Goal: Transaction & Acquisition: Book appointment/travel/reservation

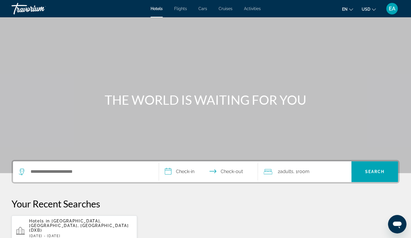
click at [181, 8] on span "Flights" at bounding box center [180, 8] width 13 height 5
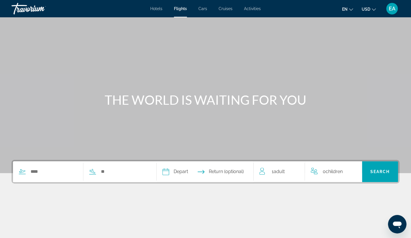
click at [200, 10] on span "Cars" at bounding box center [202, 8] width 9 height 5
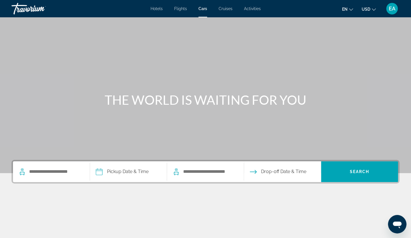
click at [225, 9] on span "Cruises" at bounding box center [226, 8] width 14 height 5
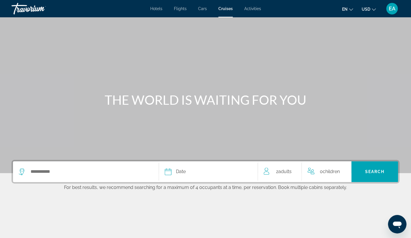
click at [255, 11] on span "Activities" at bounding box center [252, 8] width 17 height 5
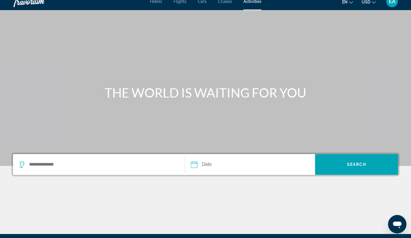
scroll to position [6, 0]
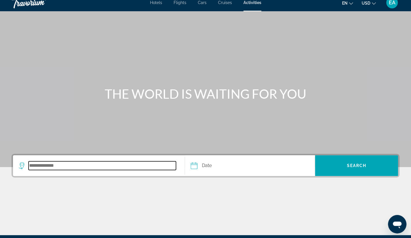
click at [134, 166] on input "Search destination" at bounding box center [102, 165] width 147 height 9
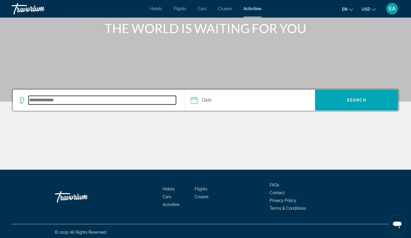
scroll to position [73, 0]
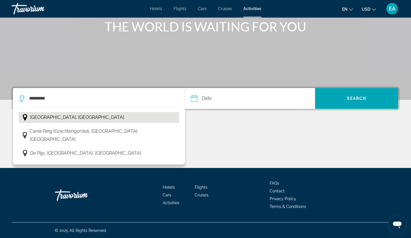
click at [82, 120] on span "[GEOGRAPHIC_DATA], [GEOGRAPHIC_DATA]" at bounding box center [77, 117] width 94 height 8
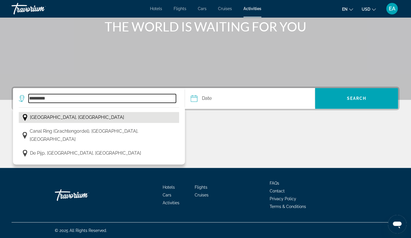
type input "**********"
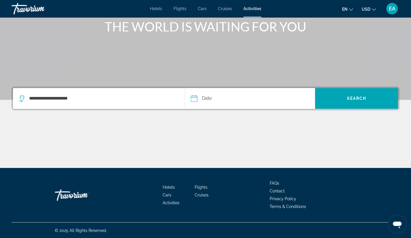
click at [207, 98] on input "Date" at bounding box center [221, 99] width 64 height 22
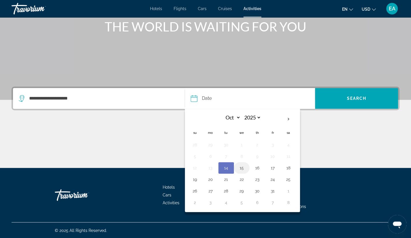
click at [243, 165] on button "15" at bounding box center [241, 168] width 9 height 8
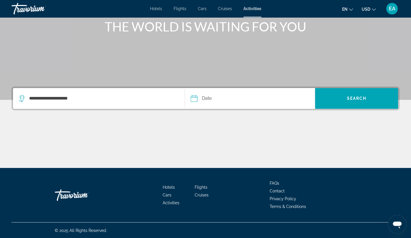
type input "**********"
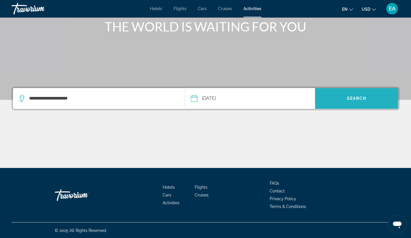
click at [352, 97] on span "Search" at bounding box center [357, 98] width 20 height 5
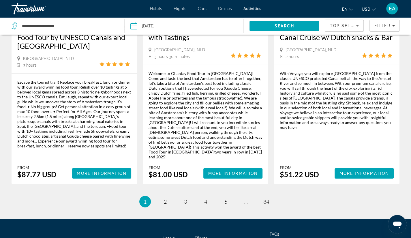
scroll to position [958, 0]
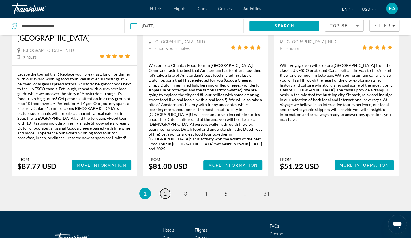
click at [166, 190] on span "2" at bounding box center [165, 193] width 3 height 6
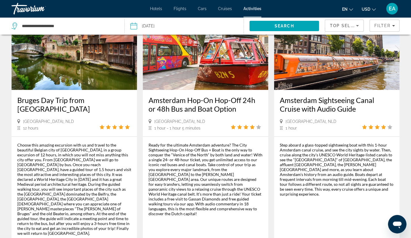
scroll to position [877, 0]
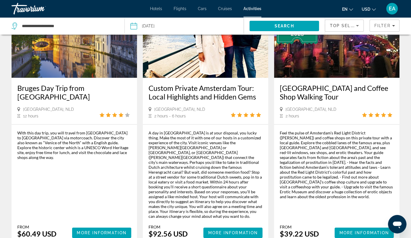
scroll to position [958, 0]
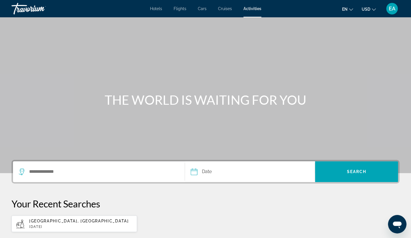
click at [224, 8] on span "Cruises" at bounding box center [225, 8] width 14 height 5
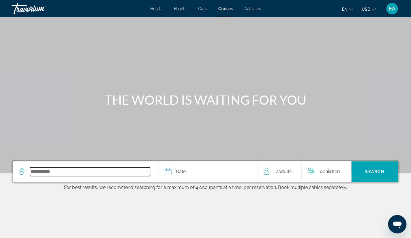
click at [97, 169] on input "Select cruise destination" at bounding box center [90, 171] width 120 height 9
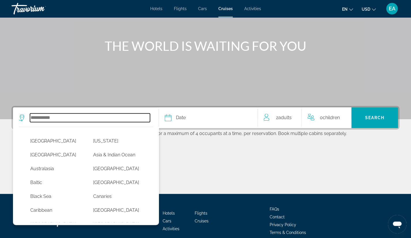
scroll to position [80, 0]
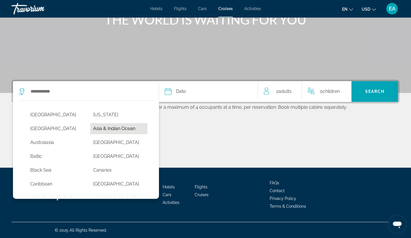
click at [92, 129] on button "Asia & Indian Ocean" at bounding box center [118, 128] width 57 height 11
type input "**********"
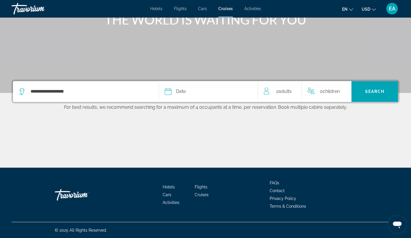
click at [195, 89] on div "Date" at bounding box center [208, 91] width 87 height 8
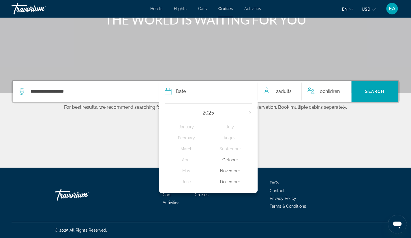
click at [225, 170] on div "November" at bounding box center [230, 170] width 44 height 10
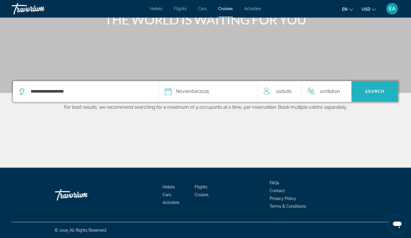
click at [365, 91] on span "Search" at bounding box center [375, 91] width 20 height 5
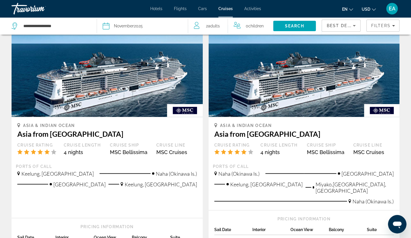
scroll to position [214, 0]
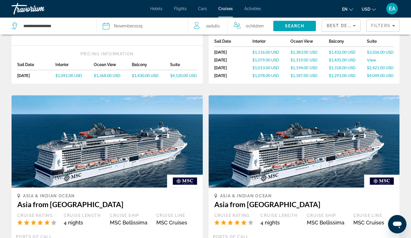
click at [37, 11] on div "Travorium" at bounding box center [41, 8] width 58 height 15
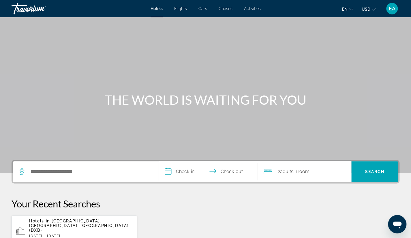
click at [32, 10] on div "Travorium" at bounding box center [41, 8] width 58 height 15
